Goal: Task Accomplishment & Management: Manage account settings

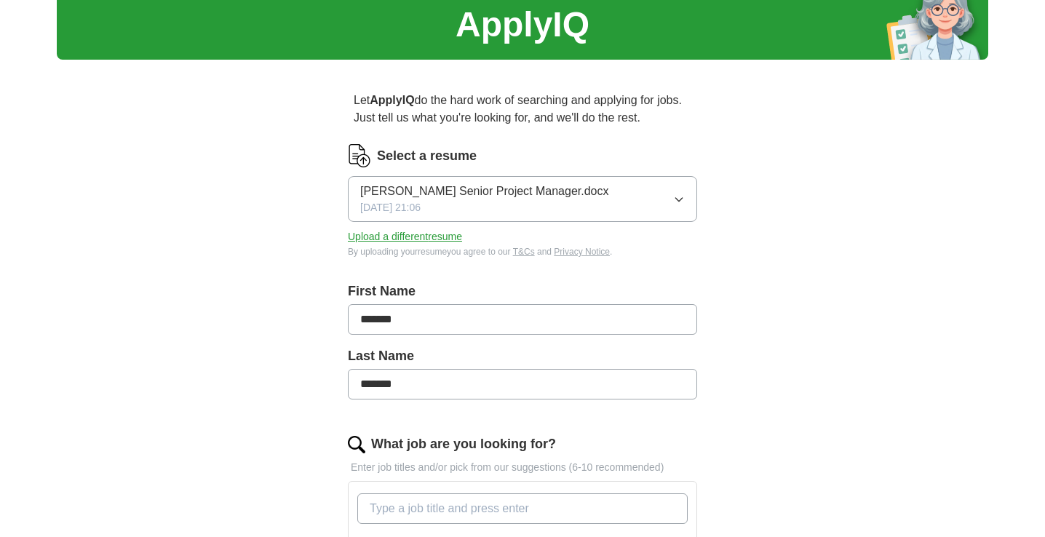
scroll to position [58, 0]
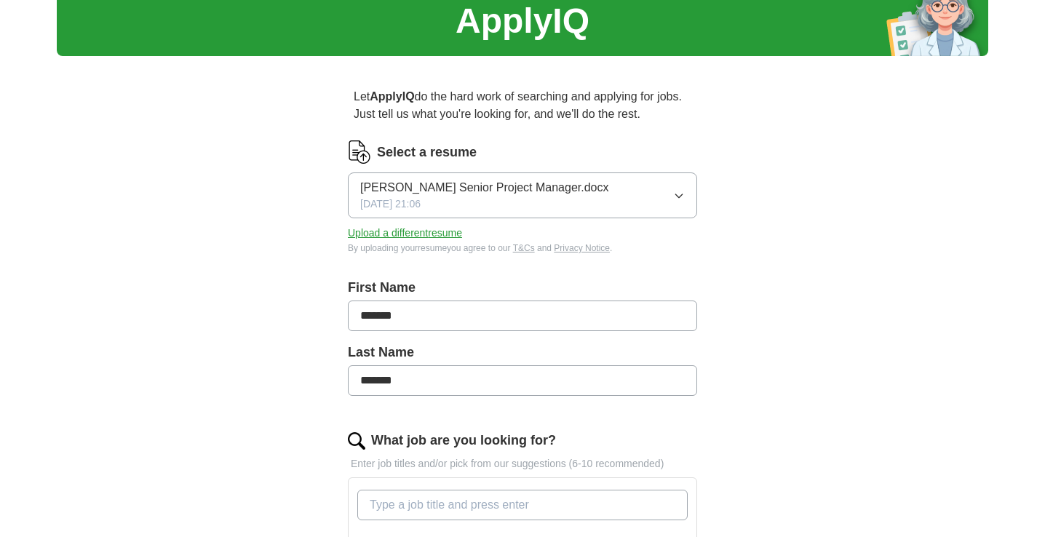
click at [683, 199] on icon "button" at bounding box center [679, 196] width 12 height 12
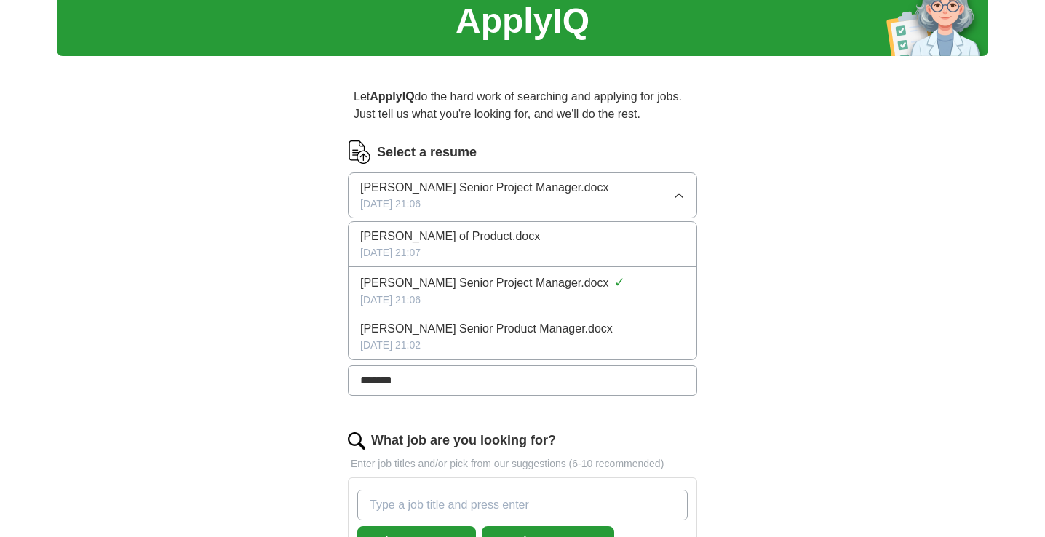
click at [541, 330] on span "[PERSON_NAME] Senior Product Manager.docx" at bounding box center [486, 328] width 252 height 17
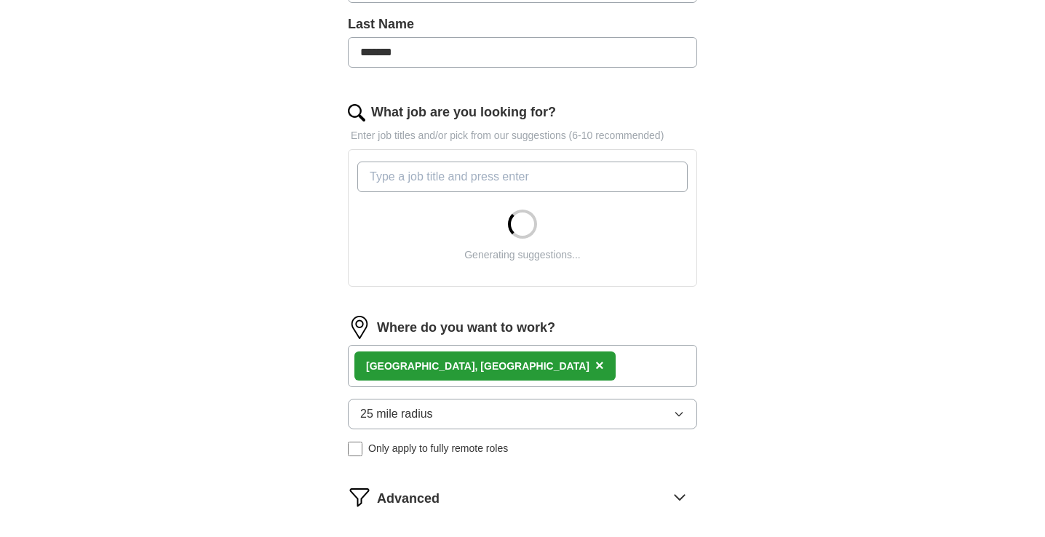
scroll to position [443, 0]
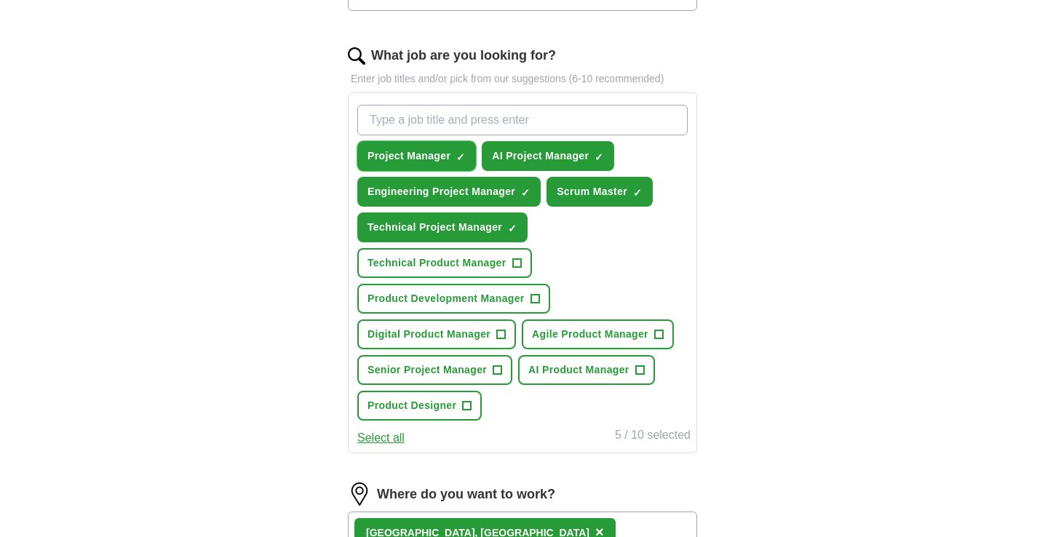
click at [432, 156] on span "Project Manager" at bounding box center [408, 155] width 83 height 15
click at [526, 156] on span "AI Project Manager" at bounding box center [540, 155] width 97 height 15
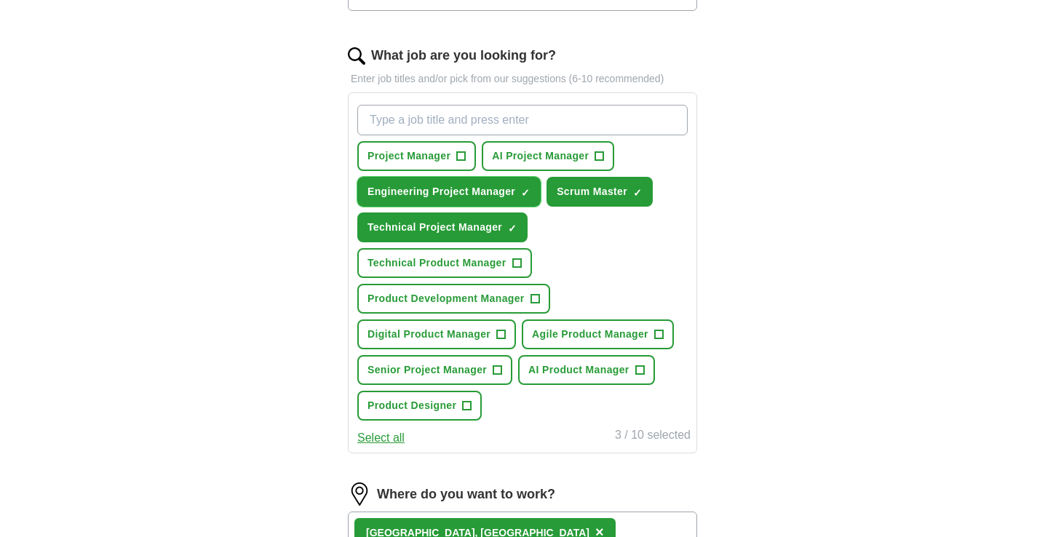
click at [471, 189] on span "Engineering Project Manager" at bounding box center [441, 191] width 148 height 15
click at [604, 195] on span "Scrum Master" at bounding box center [591, 191] width 71 height 15
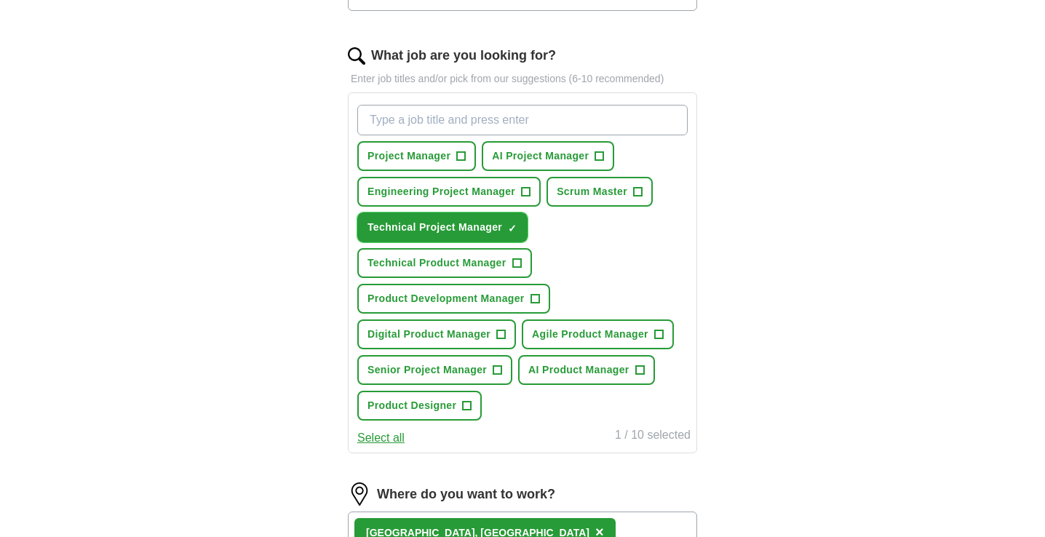
click at [450, 229] on span "Technical Project Manager" at bounding box center [434, 227] width 135 height 15
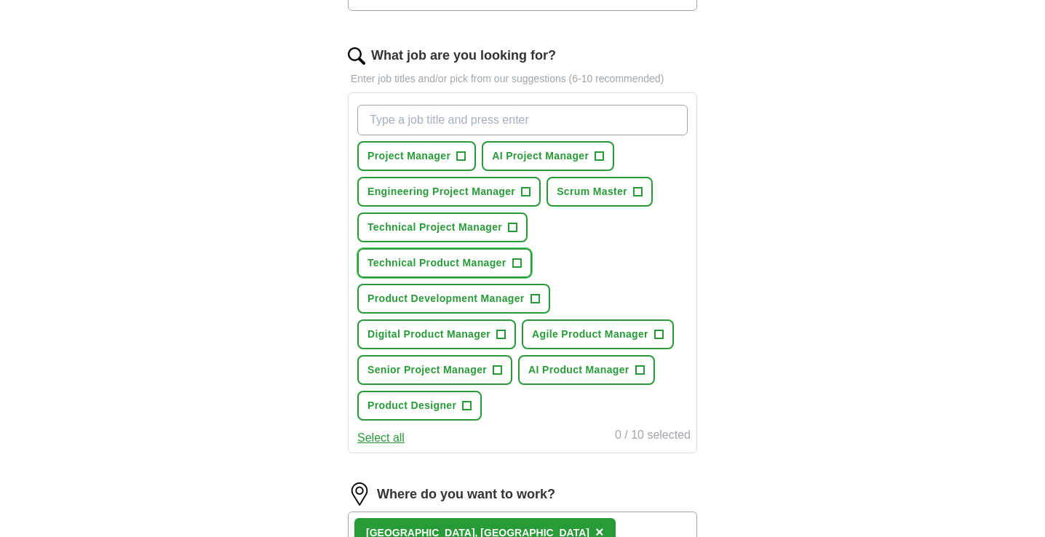
click at [452, 266] on span "Technical Product Manager" at bounding box center [436, 262] width 139 height 15
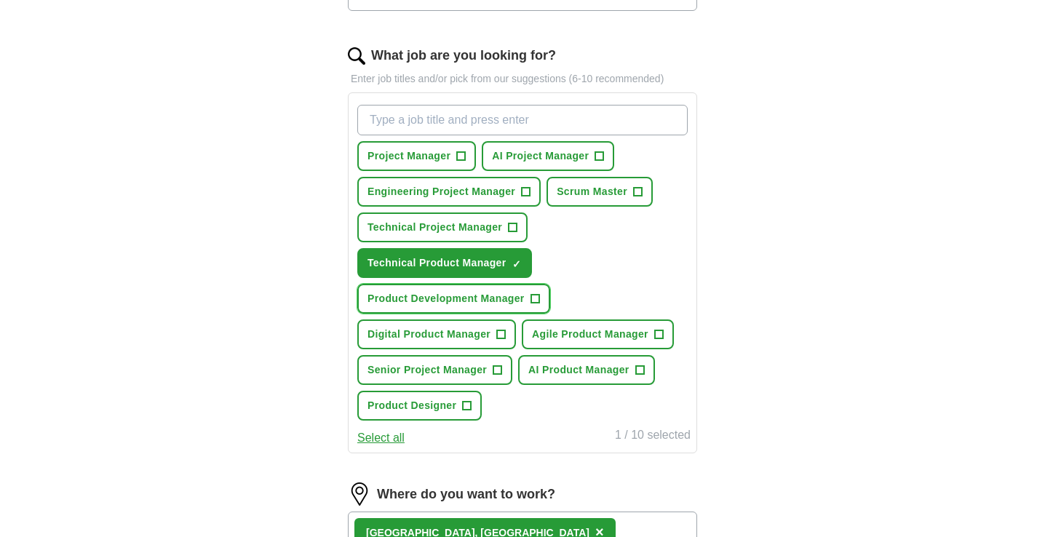
click at [449, 302] on span "Product Development Manager" at bounding box center [445, 298] width 157 height 15
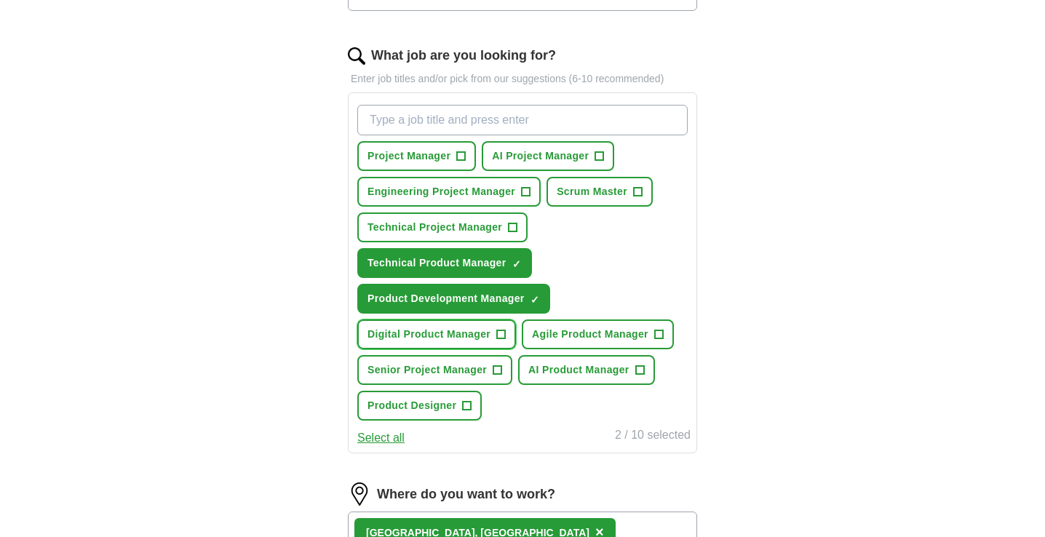
click at [449, 338] on span "Digital Product Manager" at bounding box center [428, 334] width 123 height 15
click at [575, 338] on span "Agile Product Manager" at bounding box center [590, 334] width 116 height 15
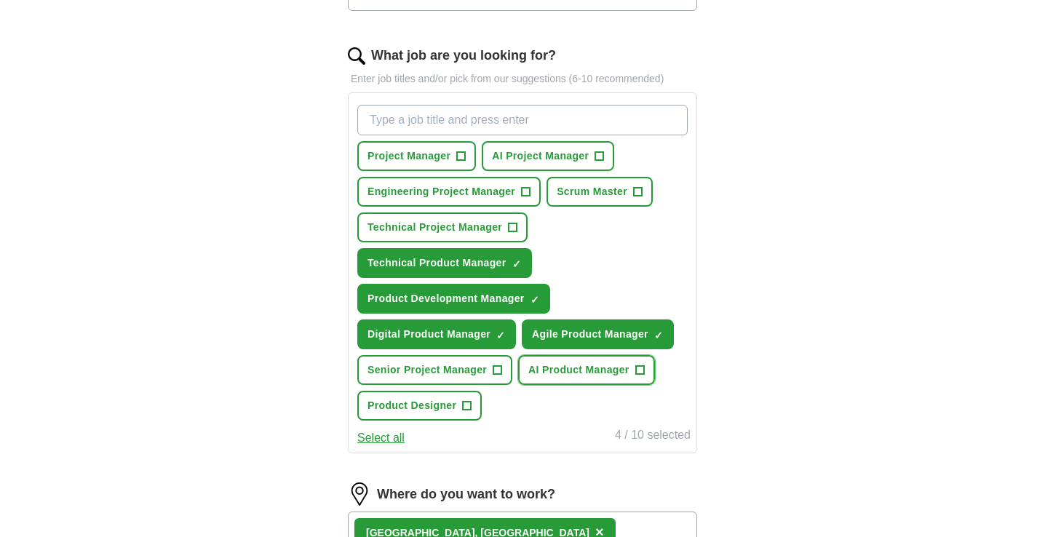
click at [571, 366] on span "AI Product Manager" at bounding box center [578, 369] width 101 height 15
click at [386, 439] on button "Select all" at bounding box center [380, 437] width 47 height 17
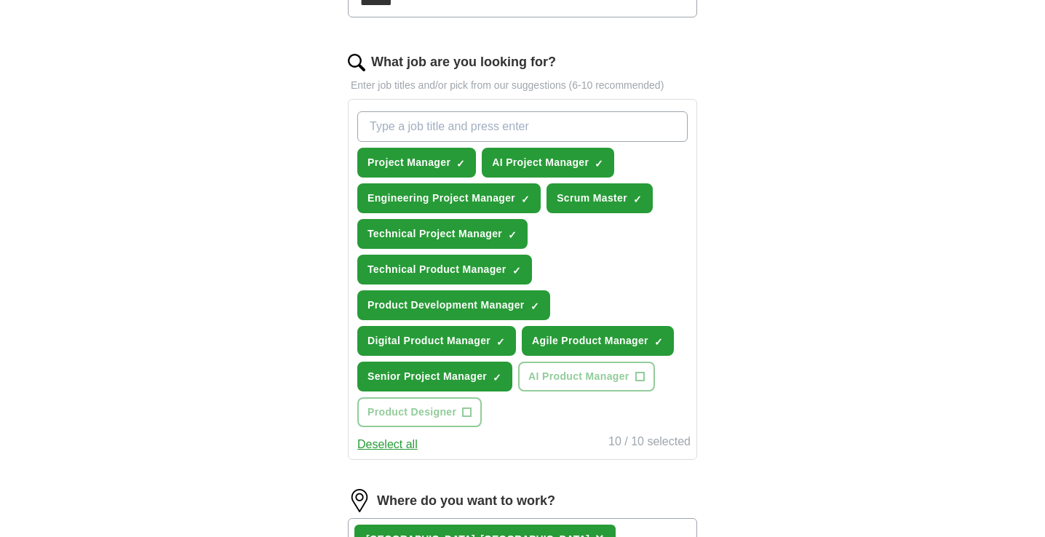
scroll to position [435, 0]
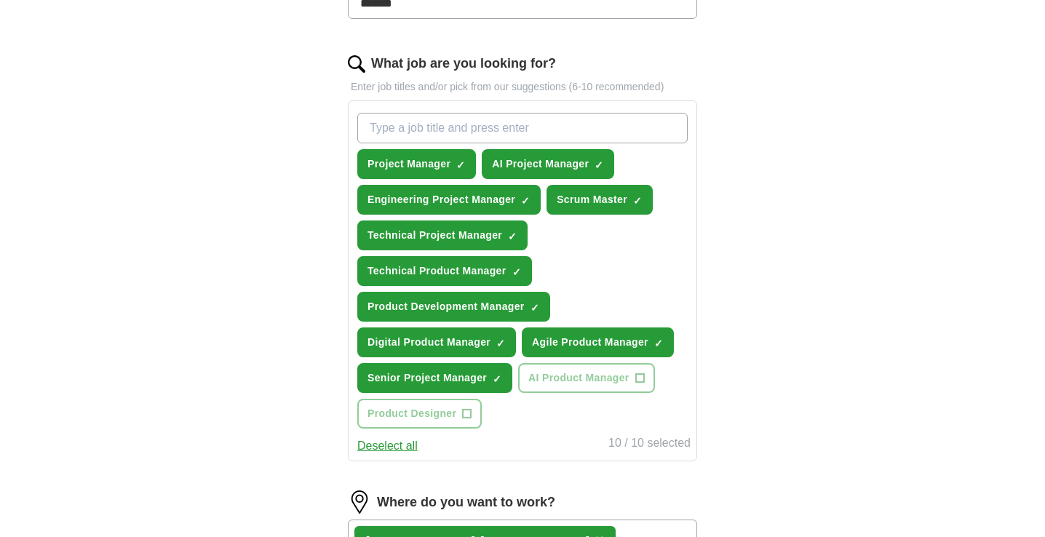
click at [403, 446] on button "Deselect all" at bounding box center [387, 445] width 60 height 17
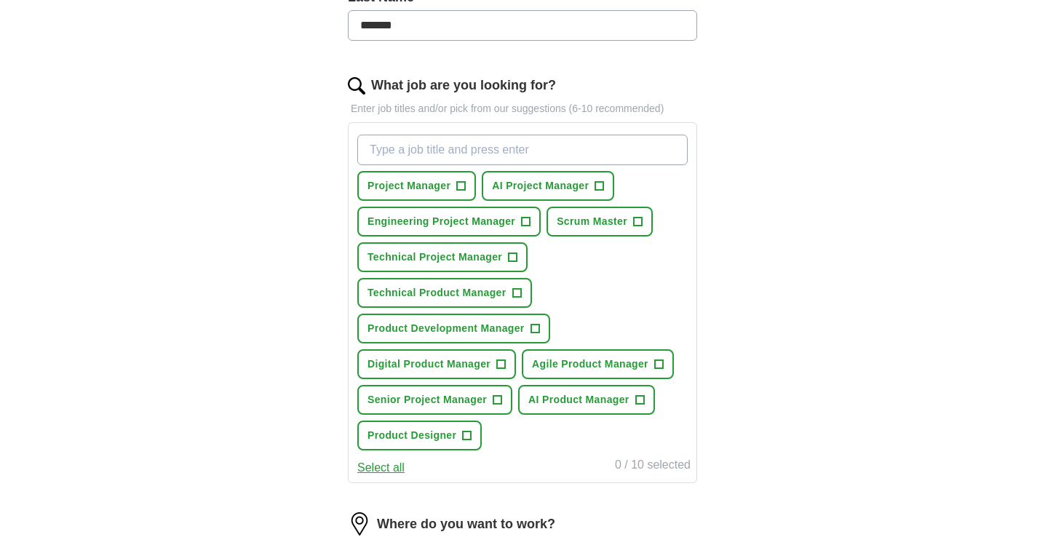
scroll to position [412, 0]
click at [548, 402] on span "AI Product Manager" at bounding box center [578, 401] width 101 height 15
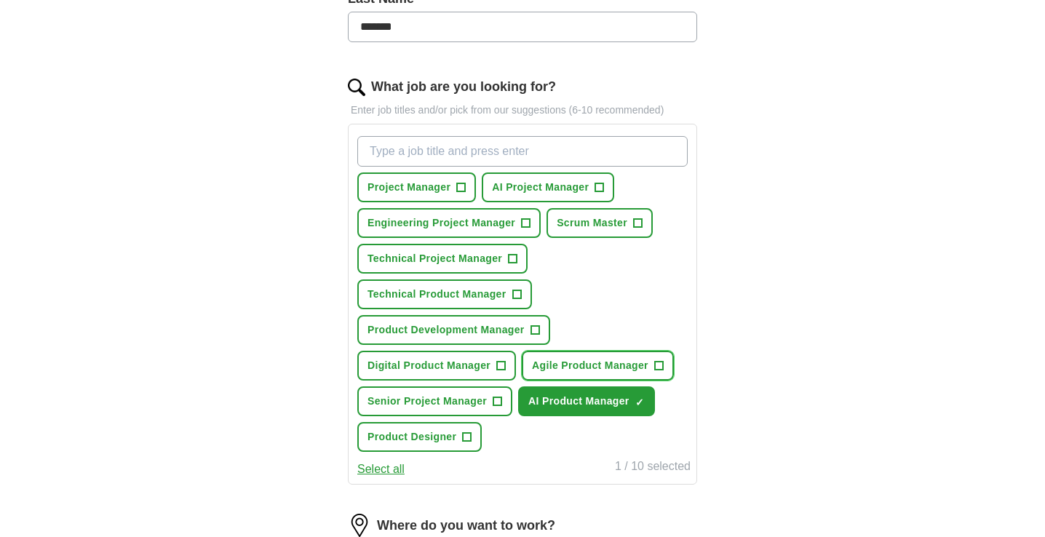
click at [564, 370] on span "Agile Product Manager" at bounding box center [590, 365] width 116 height 15
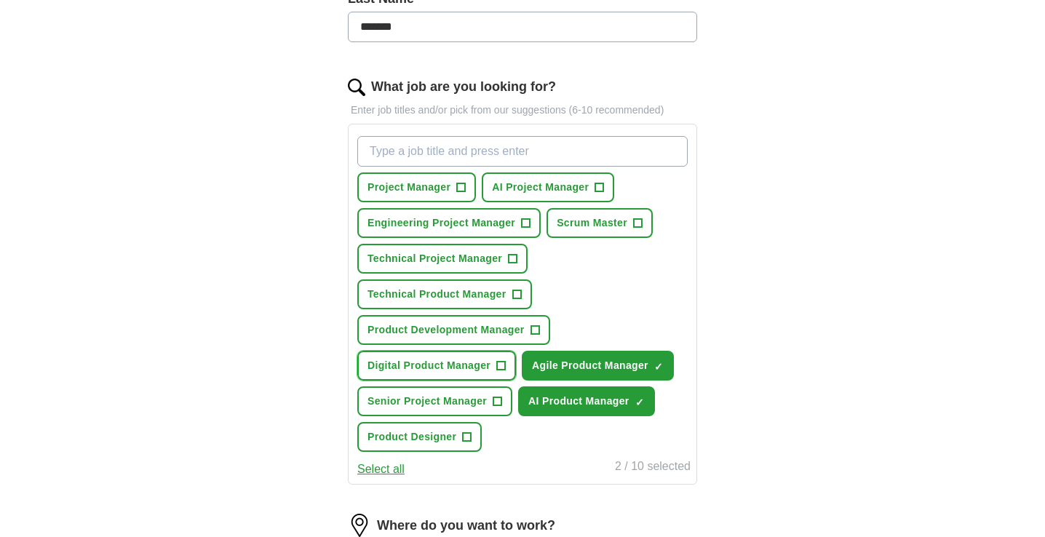
click at [421, 368] on span "Digital Product Manager" at bounding box center [428, 365] width 123 height 15
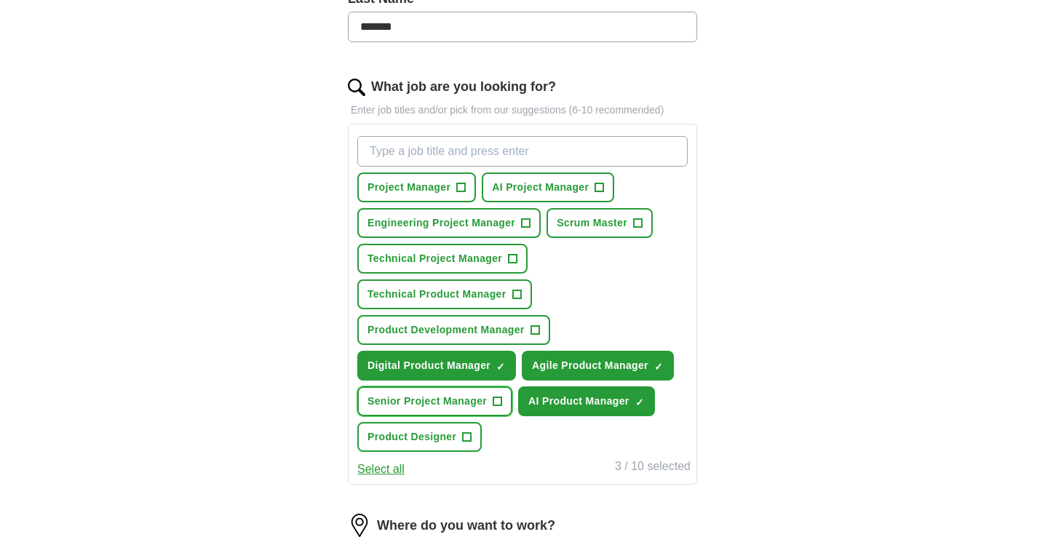
click at [418, 399] on span "Senior Project Manager" at bounding box center [426, 401] width 119 height 15
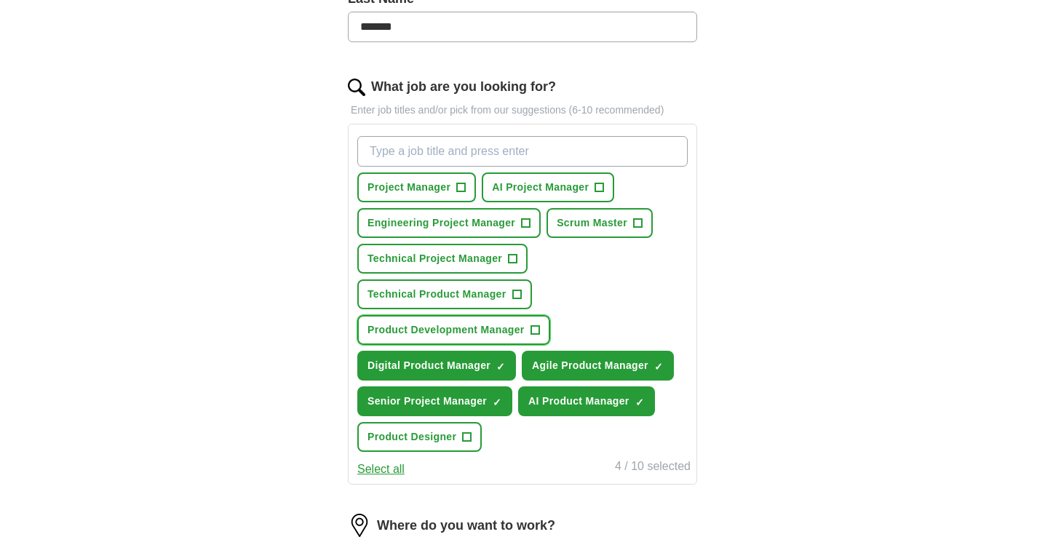
click at [460, 330] on span "Product Development Manager" at bounding box center [445, 329] width 157 height 15
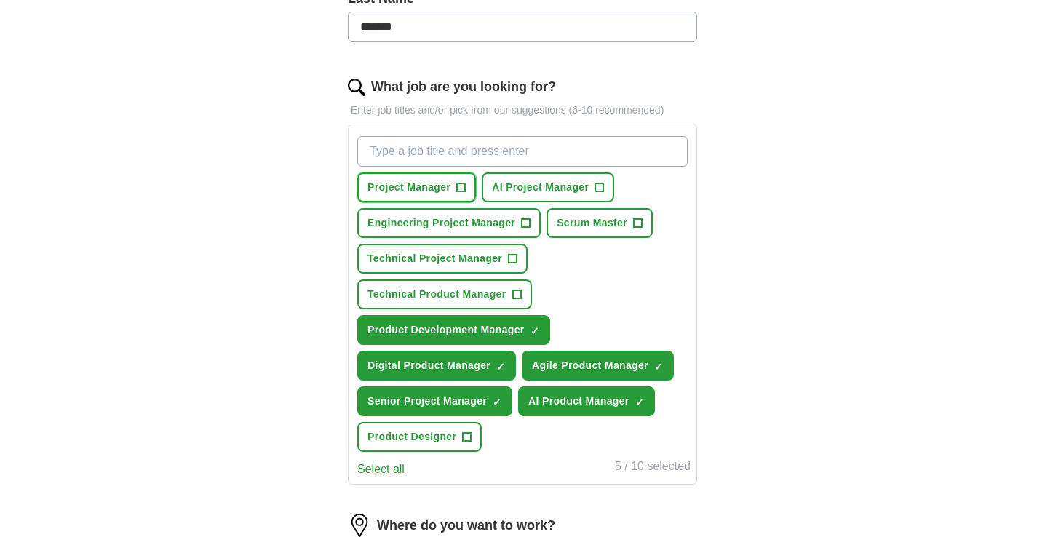
click at [402, 184] on span "Project Manager" at bounding box center [408, 187] width 83 height 15
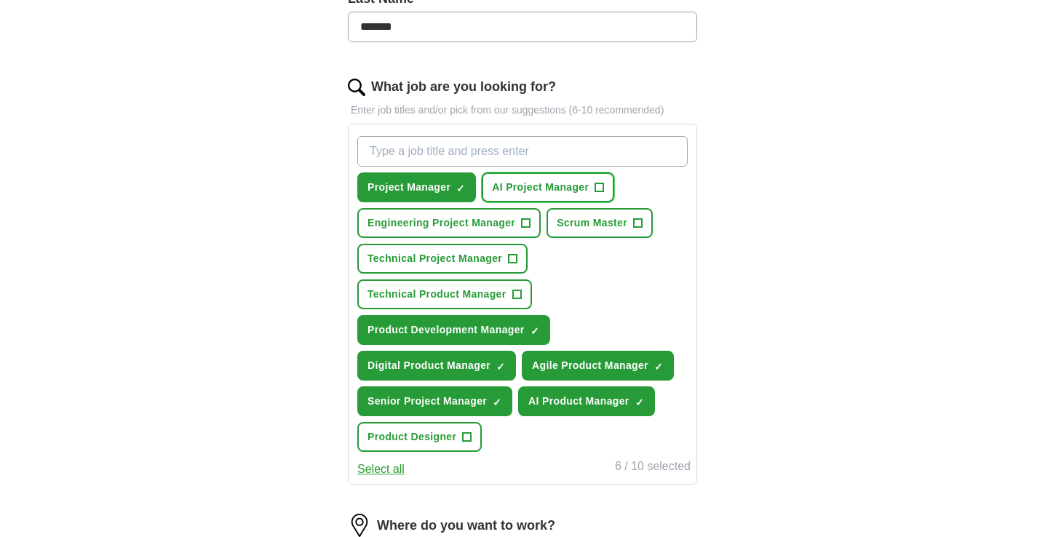
click at [527, 183] on span "AI Project Manager" at bounding box center [540, 187] width 97 height 15
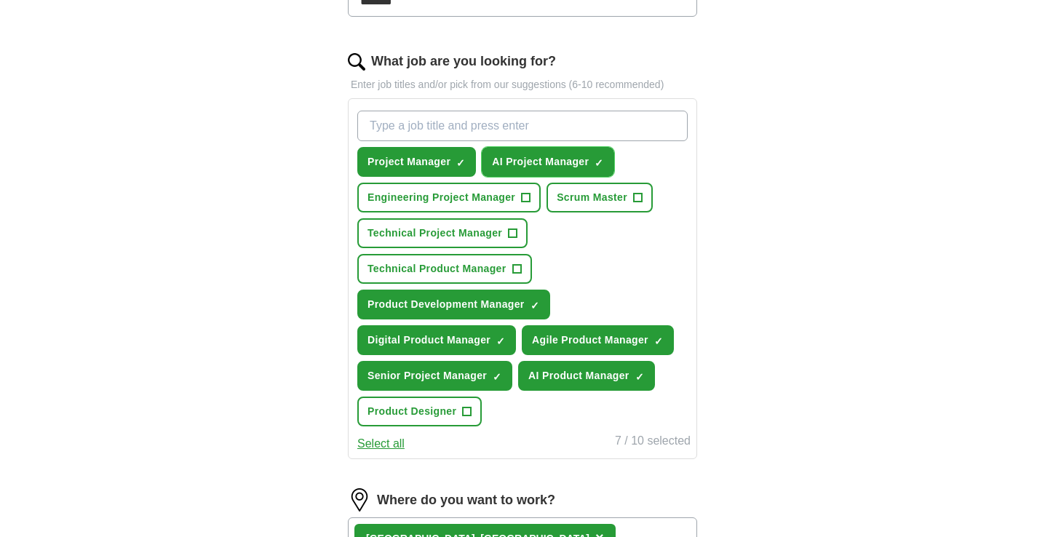
scroll to position [410, 0]
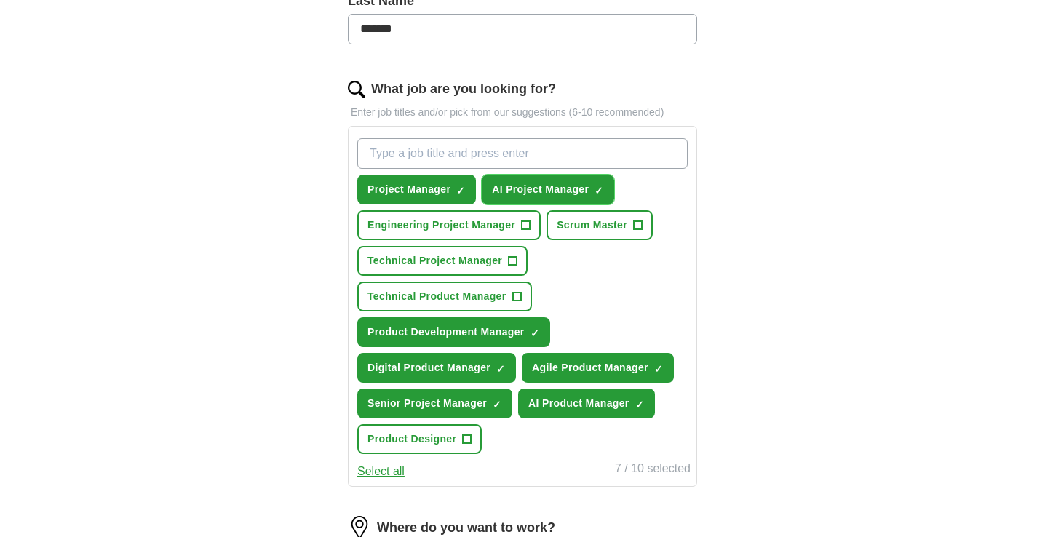
click at [546, 186] on span "AI Project Manager" at bounding box center [540, 189] width 97 height 15
click at [420, 189] on span "Project Manager" at bounding box center [408, 189] width 83 height 15
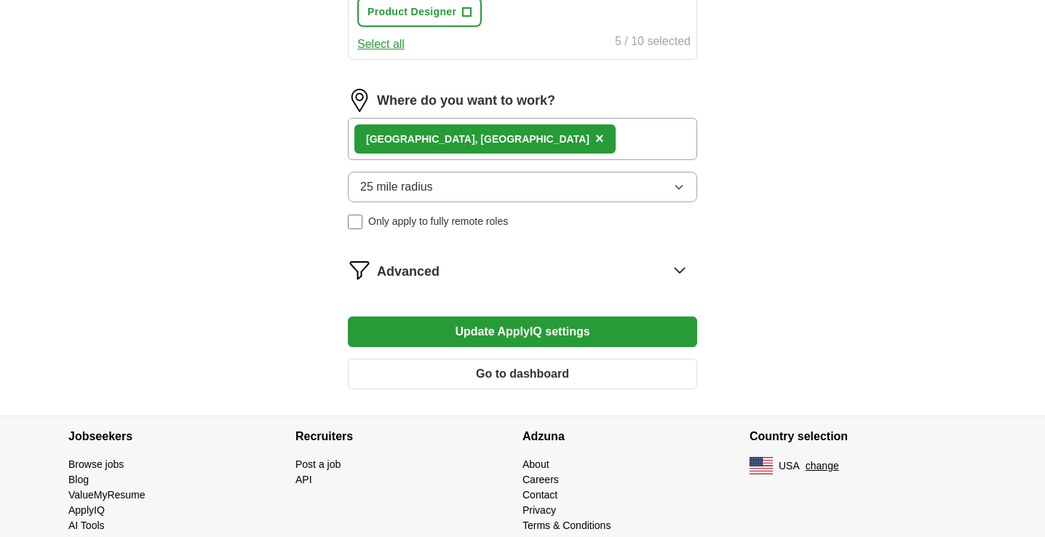
scroll to position [841, 0]
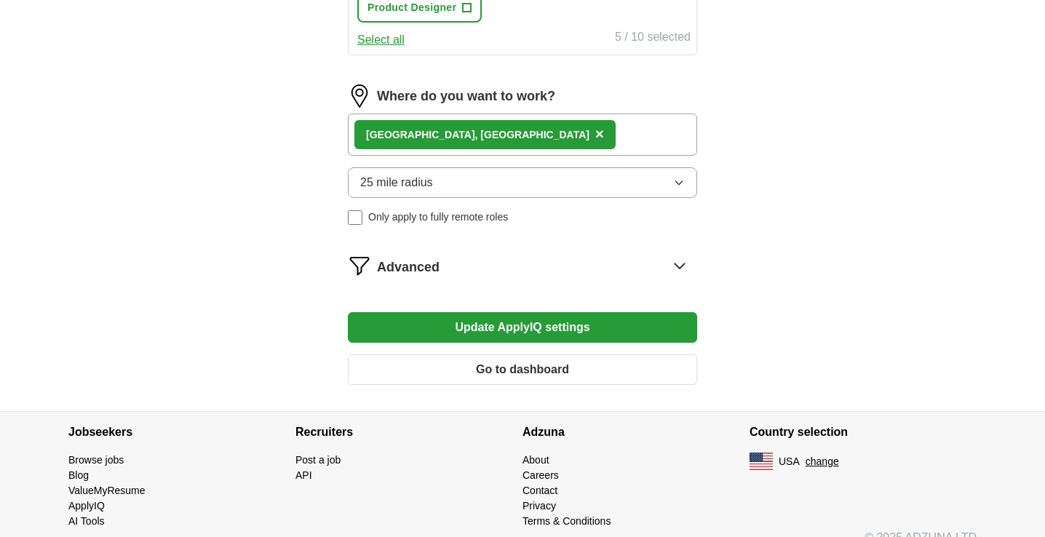
click at [575, 320] on button "Update ApplyIQ settings" at bounding box center [522, 327] width 349 height 31
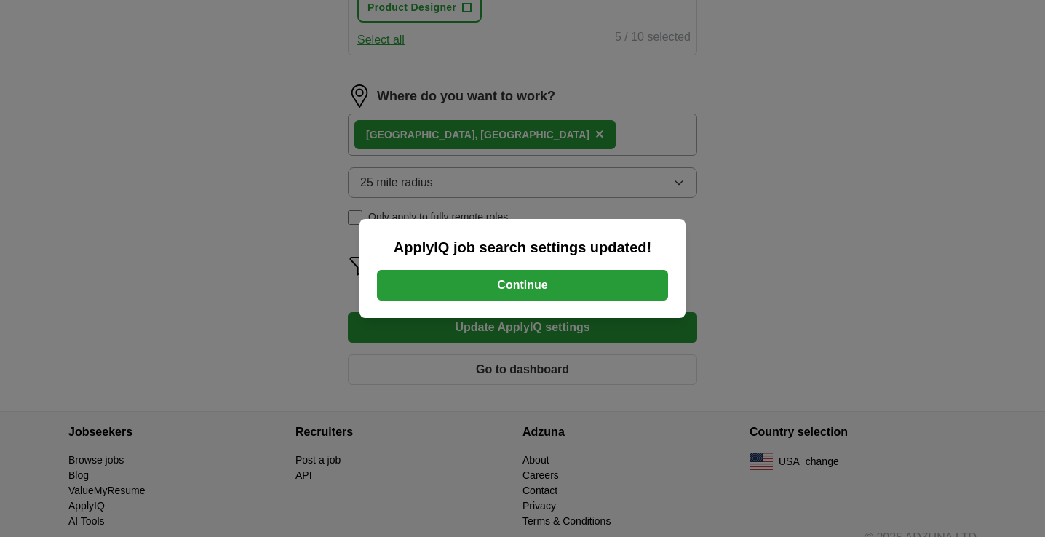
click at [572, 291] on button "Continue" at bounding box center [522, 285] width 291 height 31
